Goal: Use online tool/utility: Utilize a website feature to perform a specific function

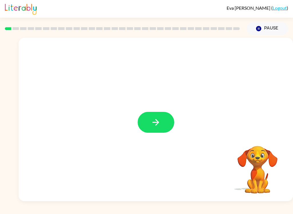
click at [154, 123] on icon "button" at bounding box center [156, 122] width 10 height 10
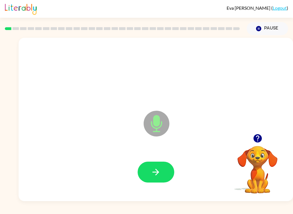
click at [160, 173] on icon "button" at bounding box center [156, 172] width 10 height 10
click at [159, 173] on icon "button" at bounding box center [156, 172] width 10 height 10
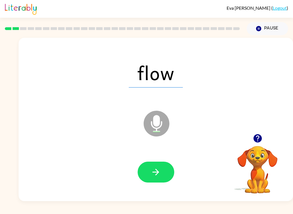
click at [153, 167] on button "button" at bounding box center [156, 172] width 37 height 21
click at [142, 175] on button "button" at bounding box center [156, 172] width 37 height 21
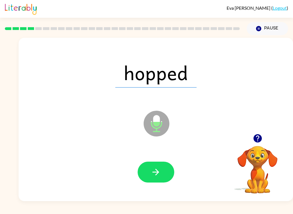
click at [158, 170] on icon "button" at bounding box center [156, 172] width 10 height 10
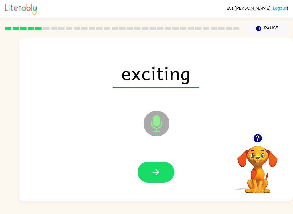
click at [158, 169] on icon "button" at bounding box center [156, 172] width 10 height 10
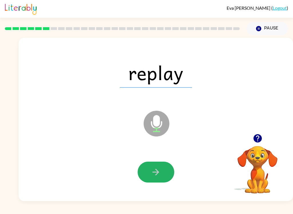
click at [149, 177] on button "button" at bounding box center [156, 172] width 37 height 21
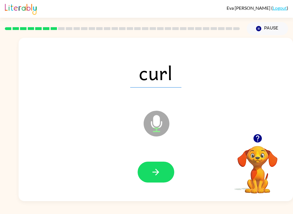
click at [155, 175] on icon "button" at bounding box center [156, 172] width 10 height 10
click at [159, 168] on icon "button" at bounding box center [156, 172] width 10 height 10
click at [154, 168] on icon "button" at bounding box center [156, 172] width 10 height 10
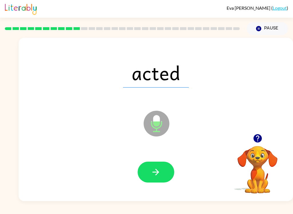
click at [155, 169] on icon "button" at bounding box center [156, 172] width 10 height 10
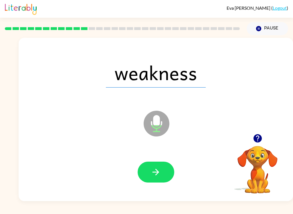
click at [158, 168] on icon "button" at bounding box center [156, 172] width 10 height 10
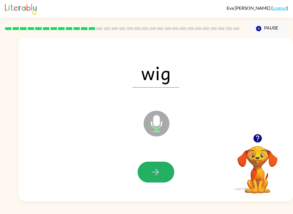
click at [155, 173] on icon "button" at bounding box center [156, 172] width 10 height 10
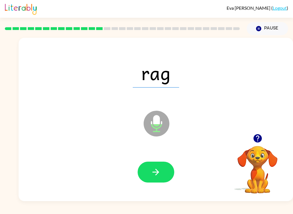
click at [149, 177] on button "button" at bounding box center [156, 172] width 37 height 21
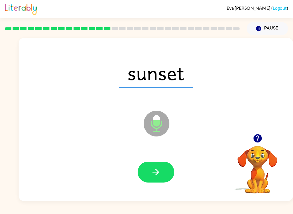
click at [156, 177] on icon "button" at bounding box center [156, 172] width 10 height 10
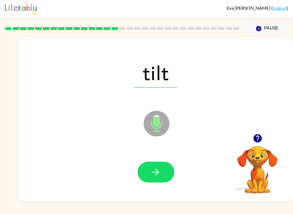
click at [160, 174] on icon "button" at bounding box center [156, 172] width 10 height 10
click at [154, 174] on icon "button" at bounding box center [156, 172] width 10 height 10
click at [156, 180] on button "button" at bounding box center [156, 172] width 37 height 21
click at [153, 177] on icon "button" at bounding box center [156, 172] width 10 height 10
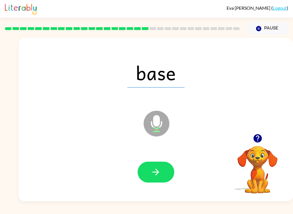
click at [150, 174] on button "button" at bounding box center [156, 172] width 37 height 21
click at [148, 178] on button "button" at bounding box center [156, 172] width 37 height 21
click at [158, 175] on icon "button" at bounding box center [156, 172] width 10 height 10
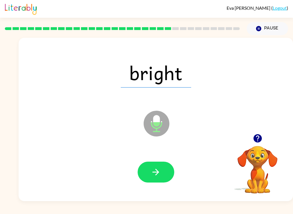
click at [157, 164] on button "button" at bounding box center [156, 172] width 37 height 21
click at [160, 174] on icon "button" at bounding box center [156, 172] width 10 height 10
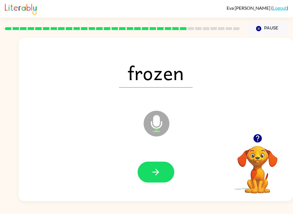
click at [155, 173] on icon "button" at bounding box center [156, 172] width 7 height 7
click at [151, 182] on button "button" at bounding box center [156, 172] width 37 height 21
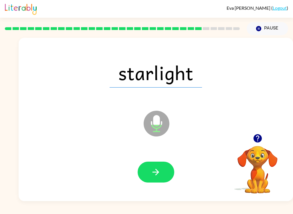
click at [153, 175] on icon "button" at bounding box center [156, 172] width 10 height 10
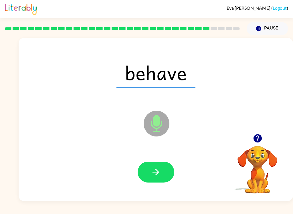
click at [160, 174] on icon "button" at bounding box center [156, 172] width 10 height 10
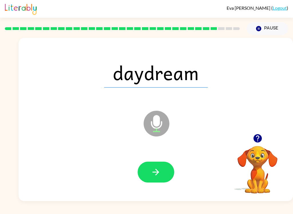
click at [166, 166] on button "button" at bounding box center [156, 172] width 37 height 21
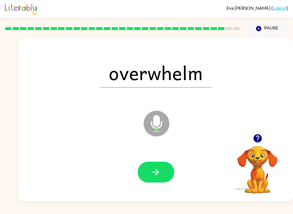
click at [160, 169] on icon "button" at bounding box center [156, 172] width 10 height 10
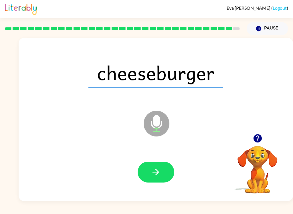
click at [152, 176] on icon "button" at bounding box center [156, 172] width 10 height 10
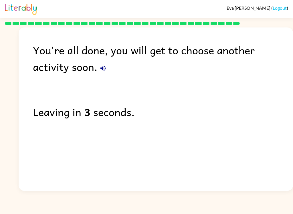
click at [97, 65] on button "button" at bounding box center [102, 68] width 11 height 11
